Goal: Check status: Check status

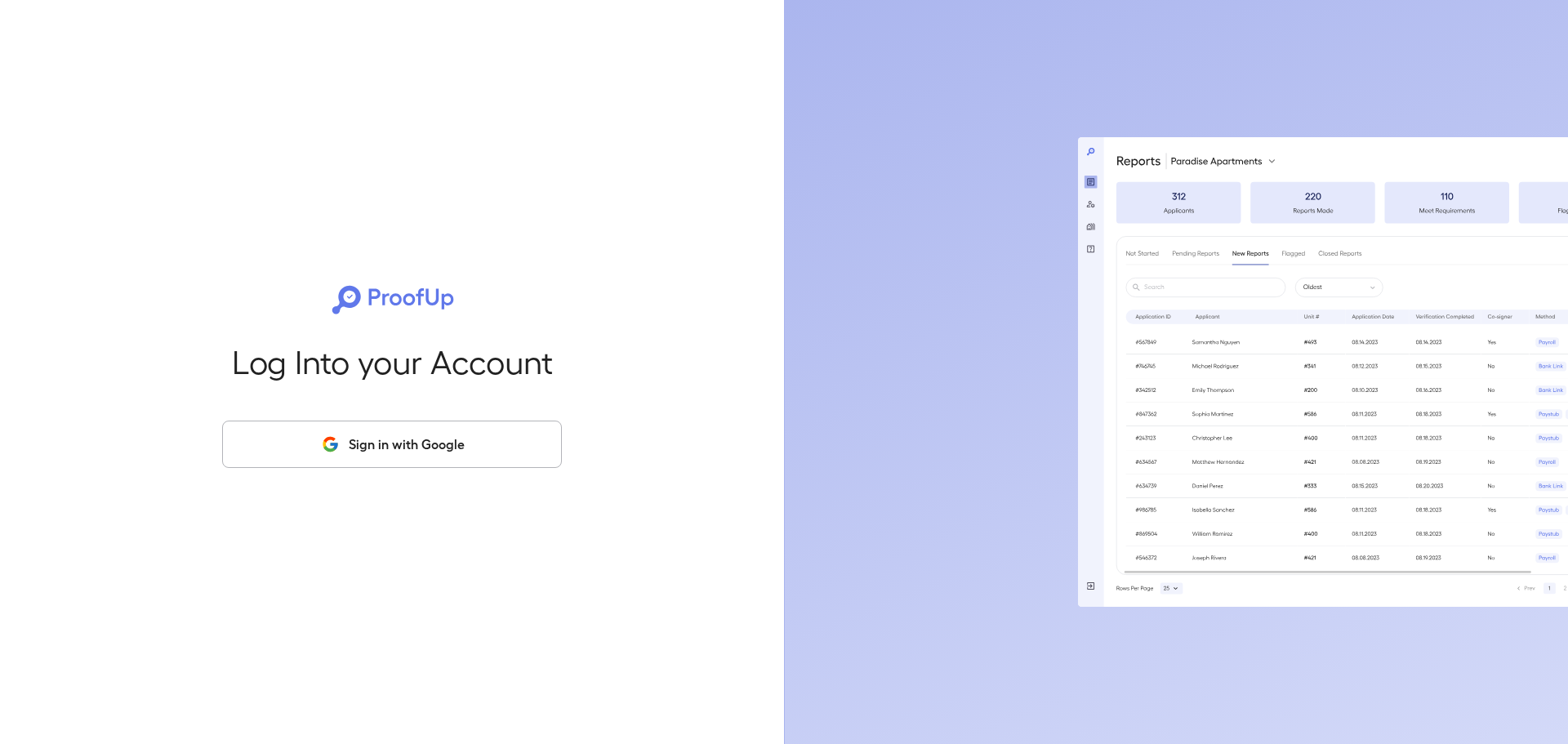
click at [298, 451] on button "Sign in with Google" at bounding box center [392, 444] width 340 height 47
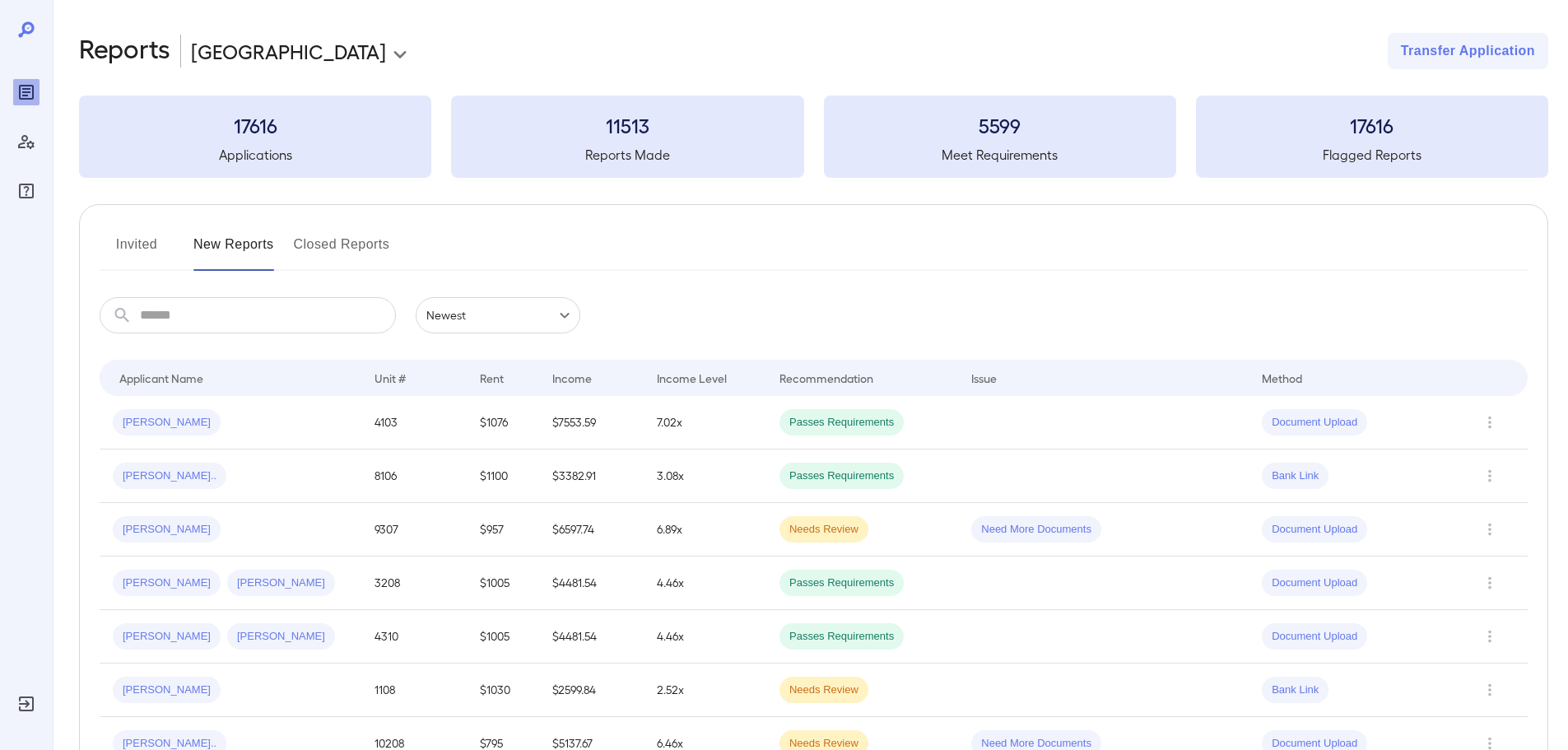
click at [149, 249] on button "Invited" at bounding box center [137, 251] width 74 height 40
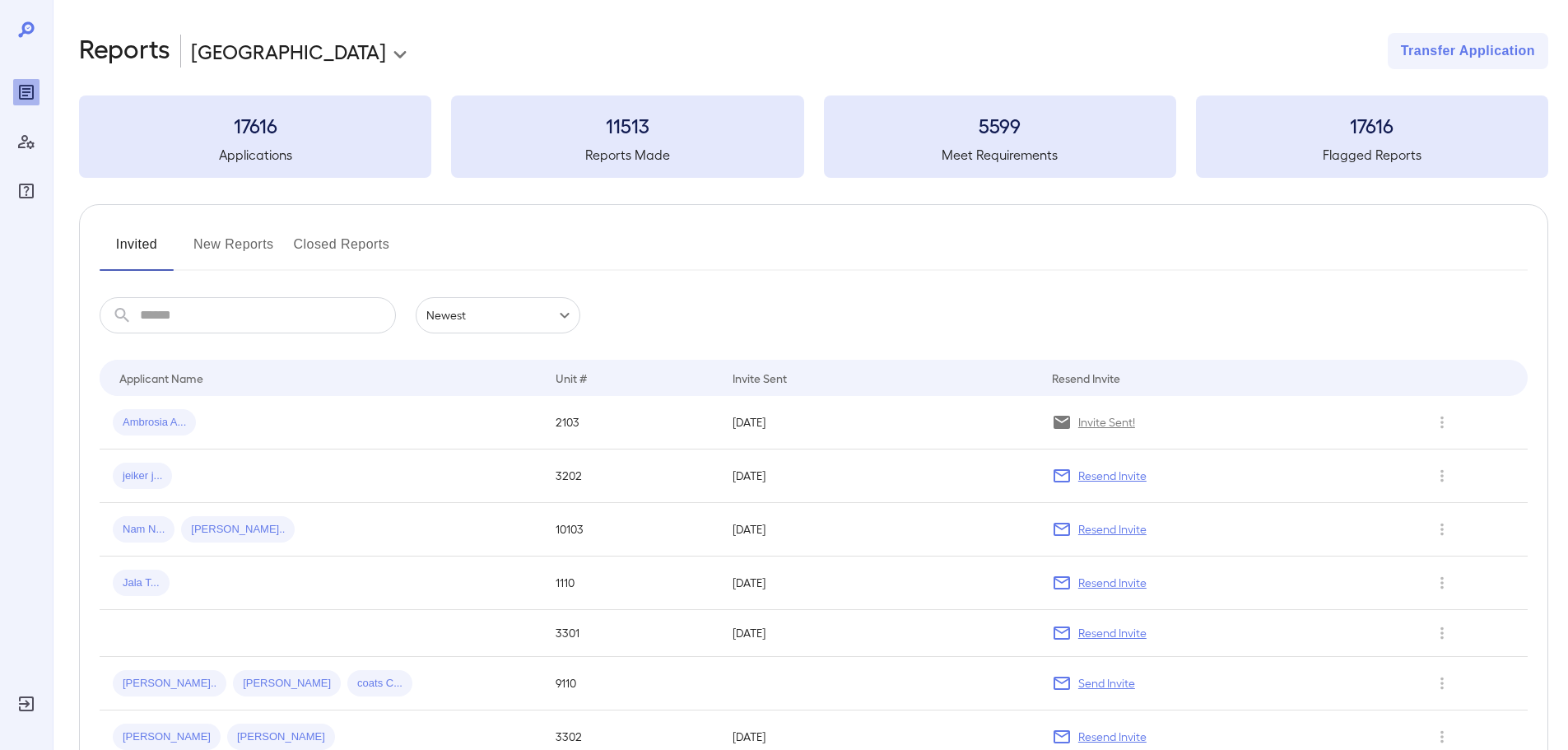
click at [149, 249] on button "Invited" at bounding box center [137, 251] width 74 height 40
click at [249, 437] on td "Ambrosia A..." at bounding box center [322, 422] width 443 height 53
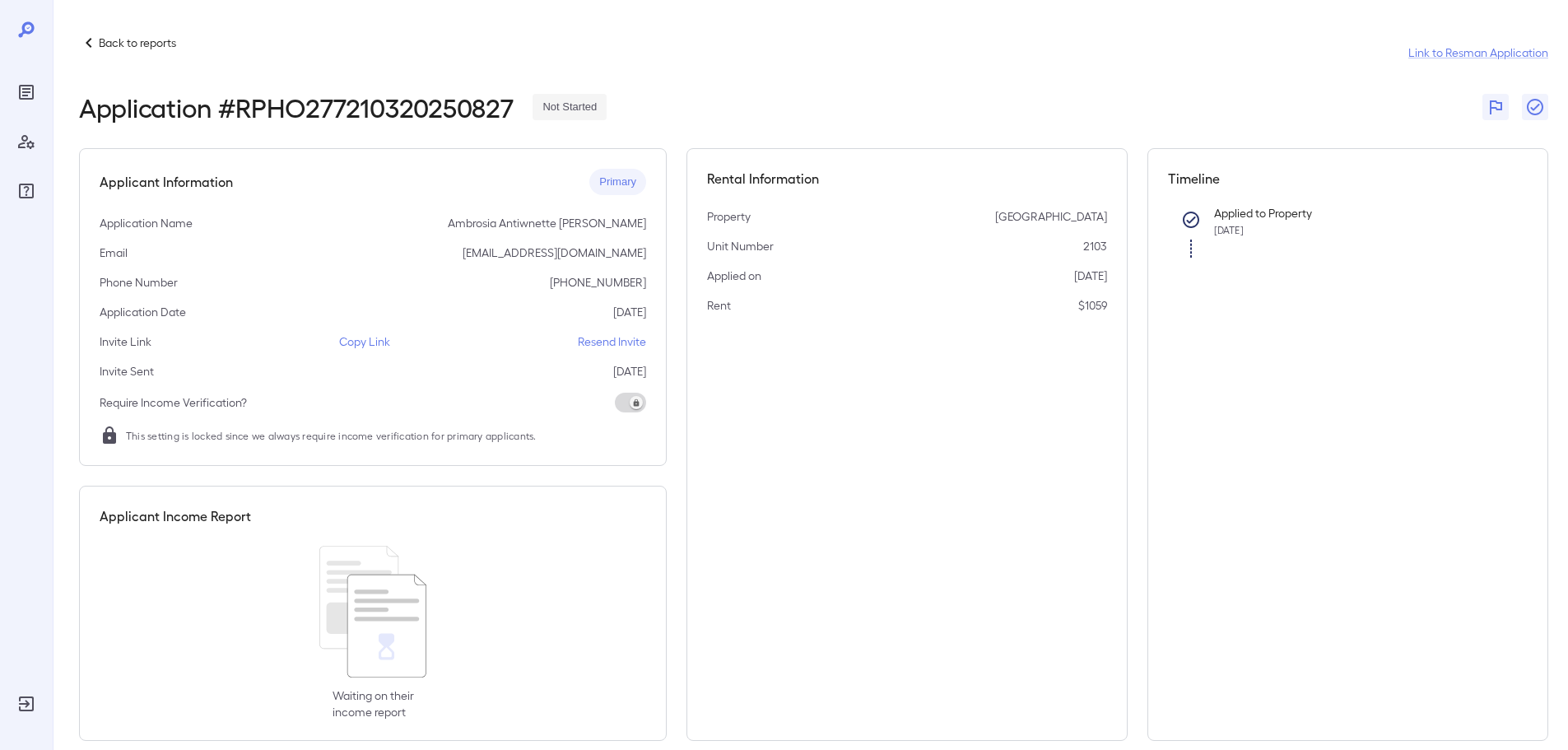
click at [94, 44] on icon at bounding box center [89, 43] width 20 height 20
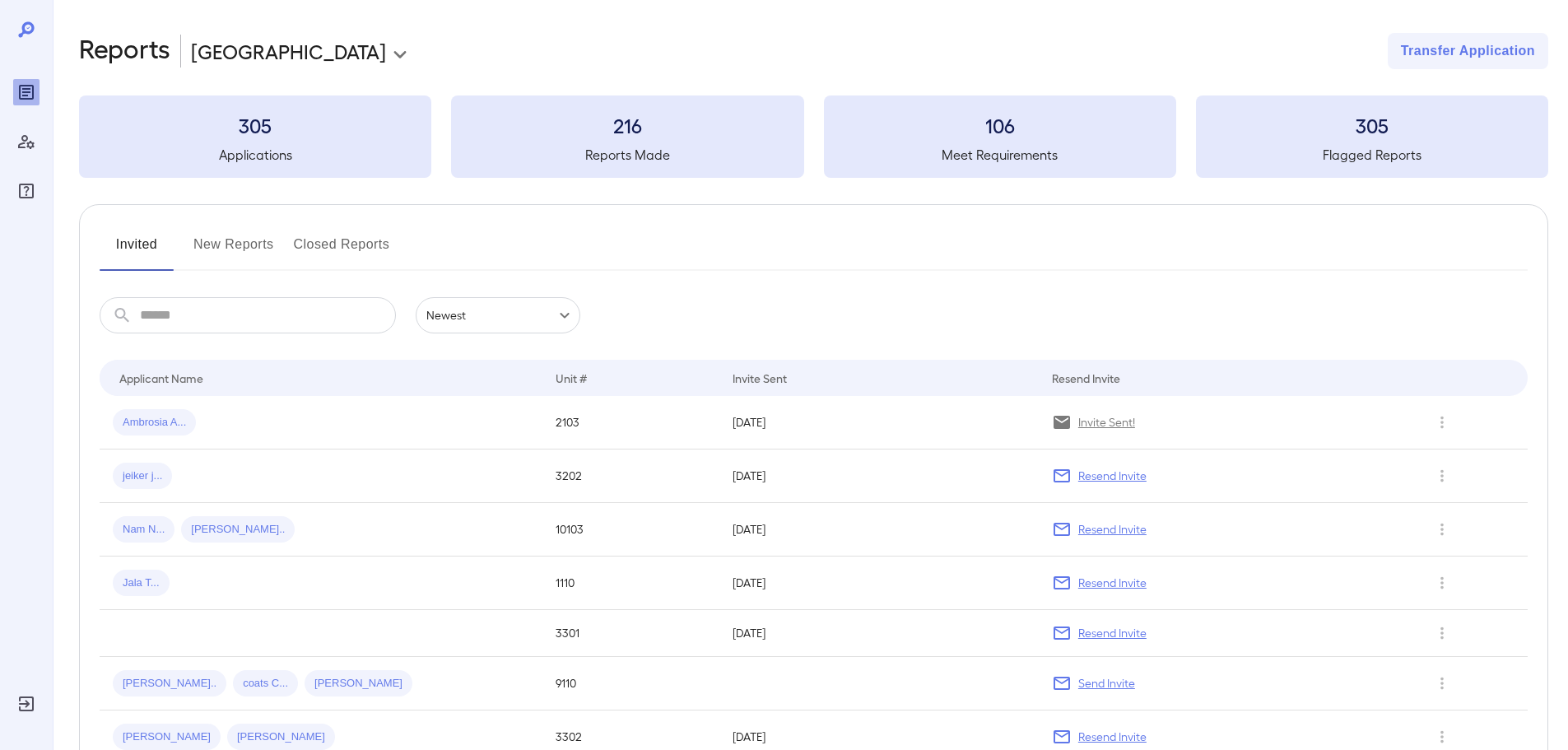
click at [223, 246] on button "New Reports" at bounding box center [234, 251] width 81 height 40
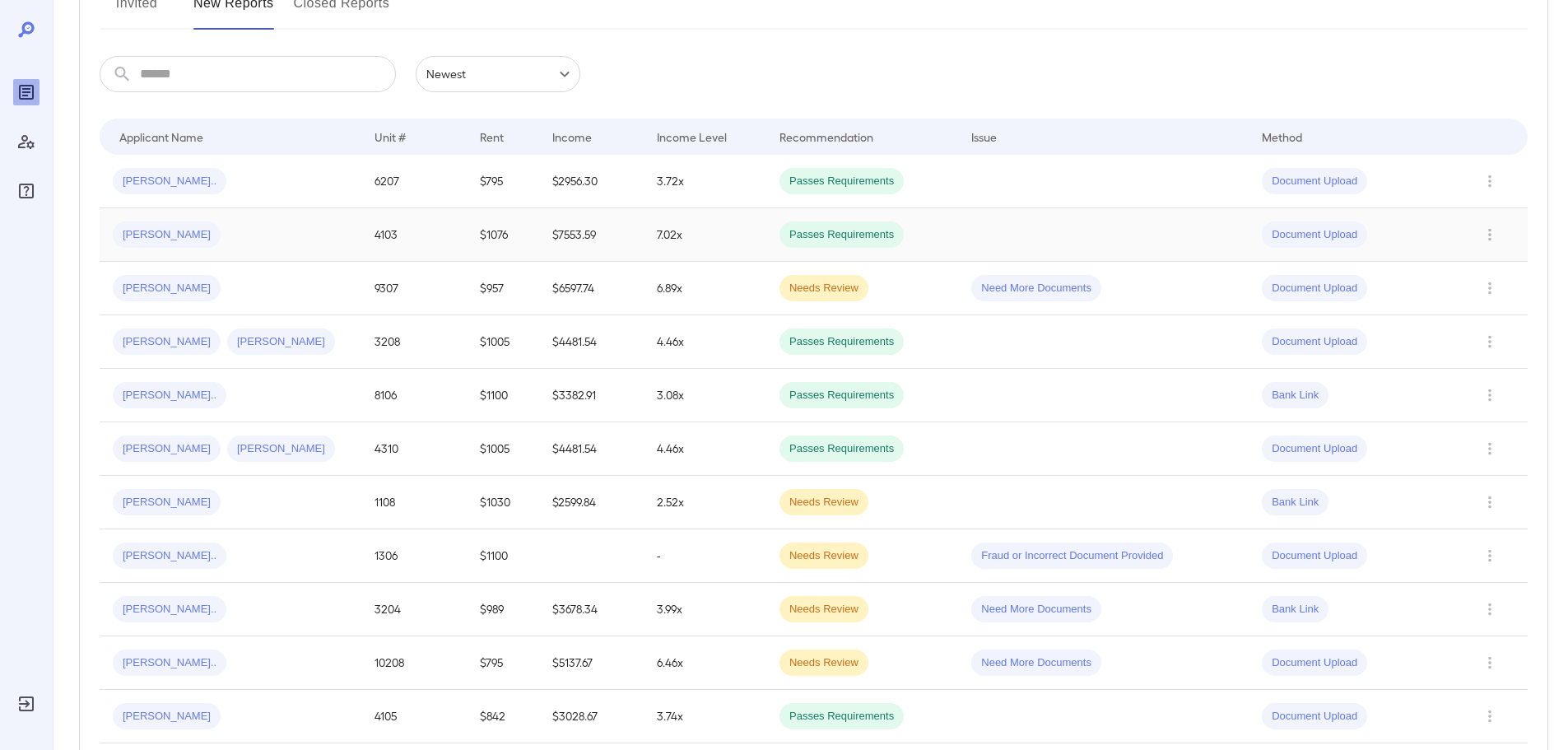
scroll to position [247, 0]
